Goal: Task Accomplishment & Management: Use online tool/utility

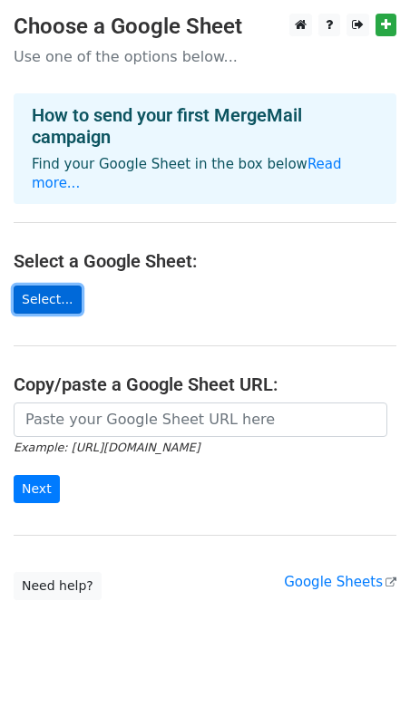
click at [28, 285] on link "Select..." at bounding box center [48, 299] width 68 height 28
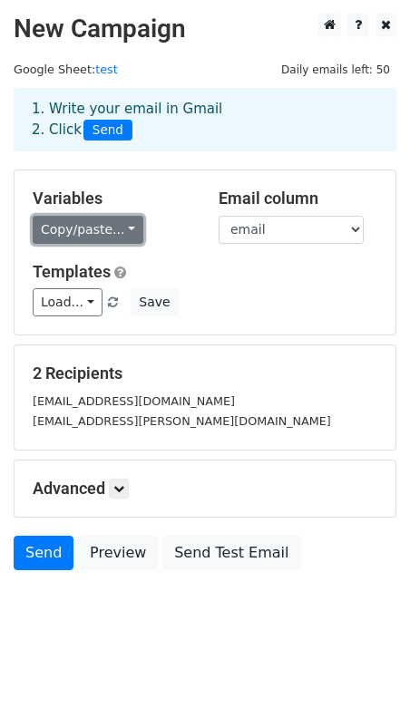
click at [120, 230] on link "Copy/paste..." at bounding box center [88, 230] width 111 height 28
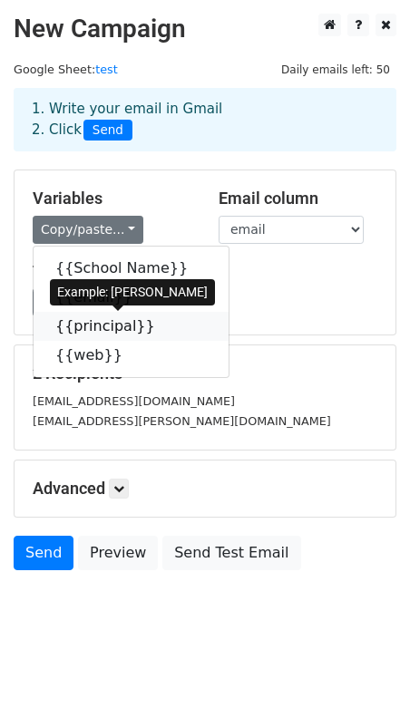
click at [99, 324] on link "{{principal}}" at bounding box center [131, 326] width 195 height 29
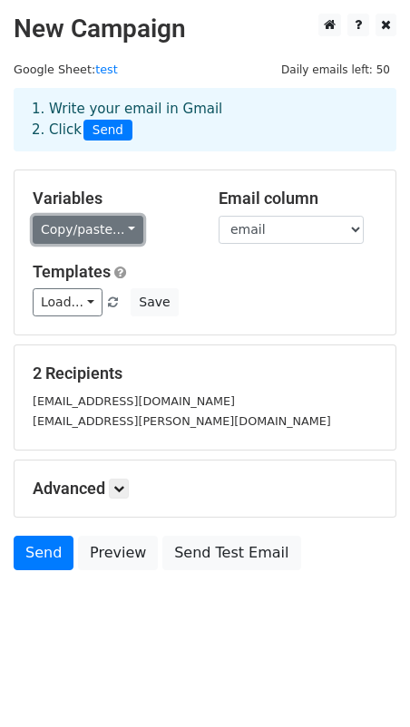
click at [100, 228] on link "Copy/paste..." at bounding box center [88, 230] width 111 height 28
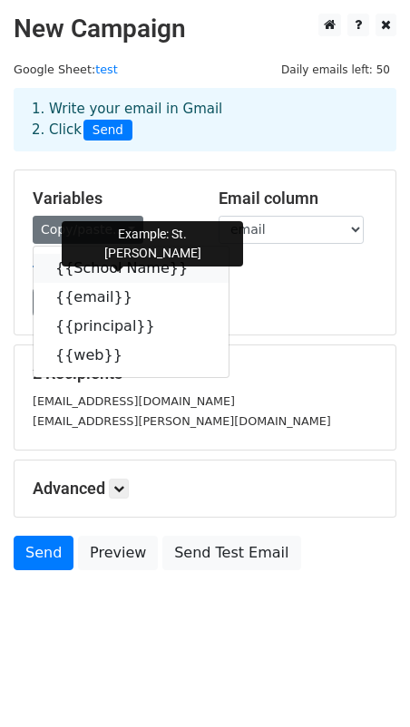
click at [105, 267] on link "{{School Name}}" at bounding box center [131, 268] width 195 height 29
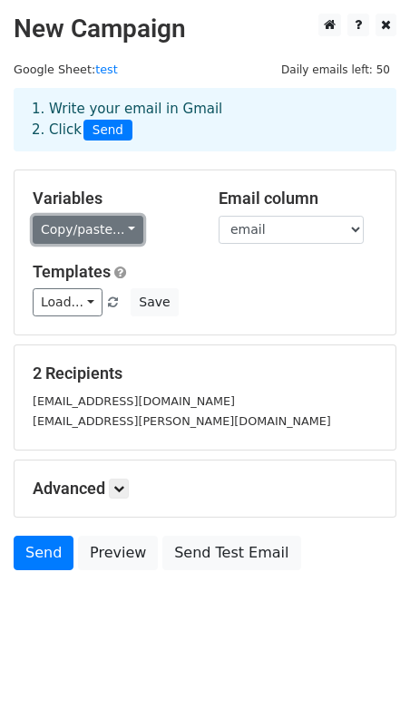
click at [122, 228] on link "Copy/paste..." at bounding box center [88, 230] width 111 height 28
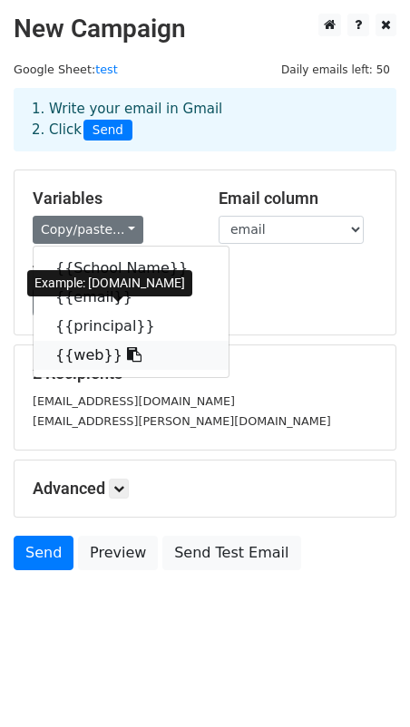
click at [69, 354] on link "{{web}}" at bounding box center [131, 355] width 195 height 29
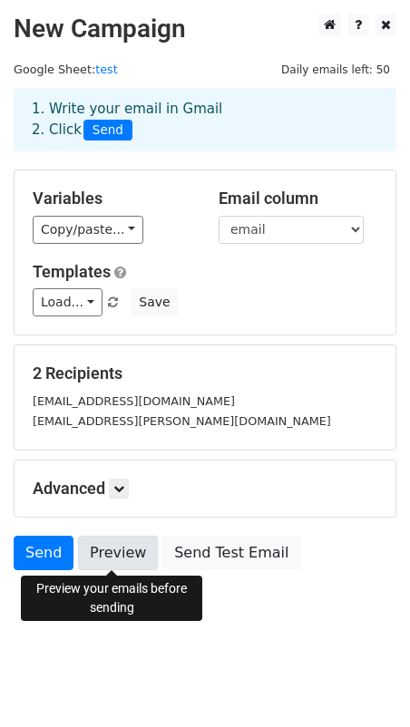
click at [103, 554] on link "Preview" at bounding box center [118, 553] width 80 height 34
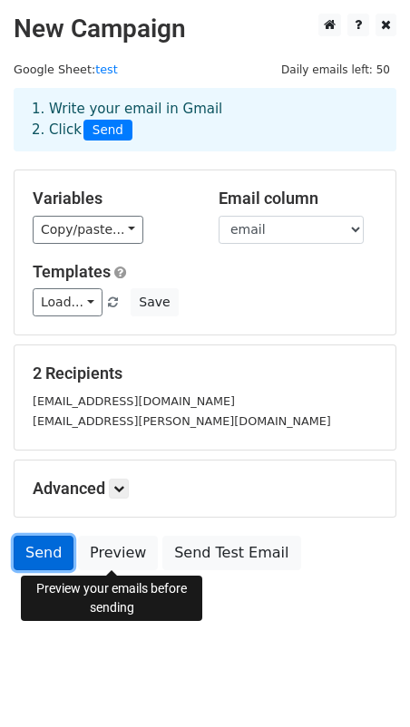
click at [43, 554] on link "Send" at bounding box center [44, 553] width 60 height 34
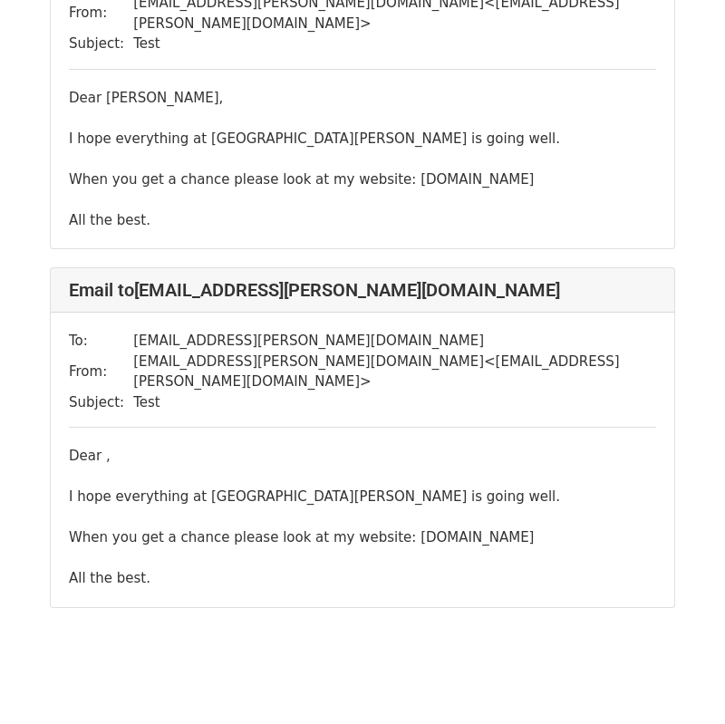
scroll to position [226, 0]
